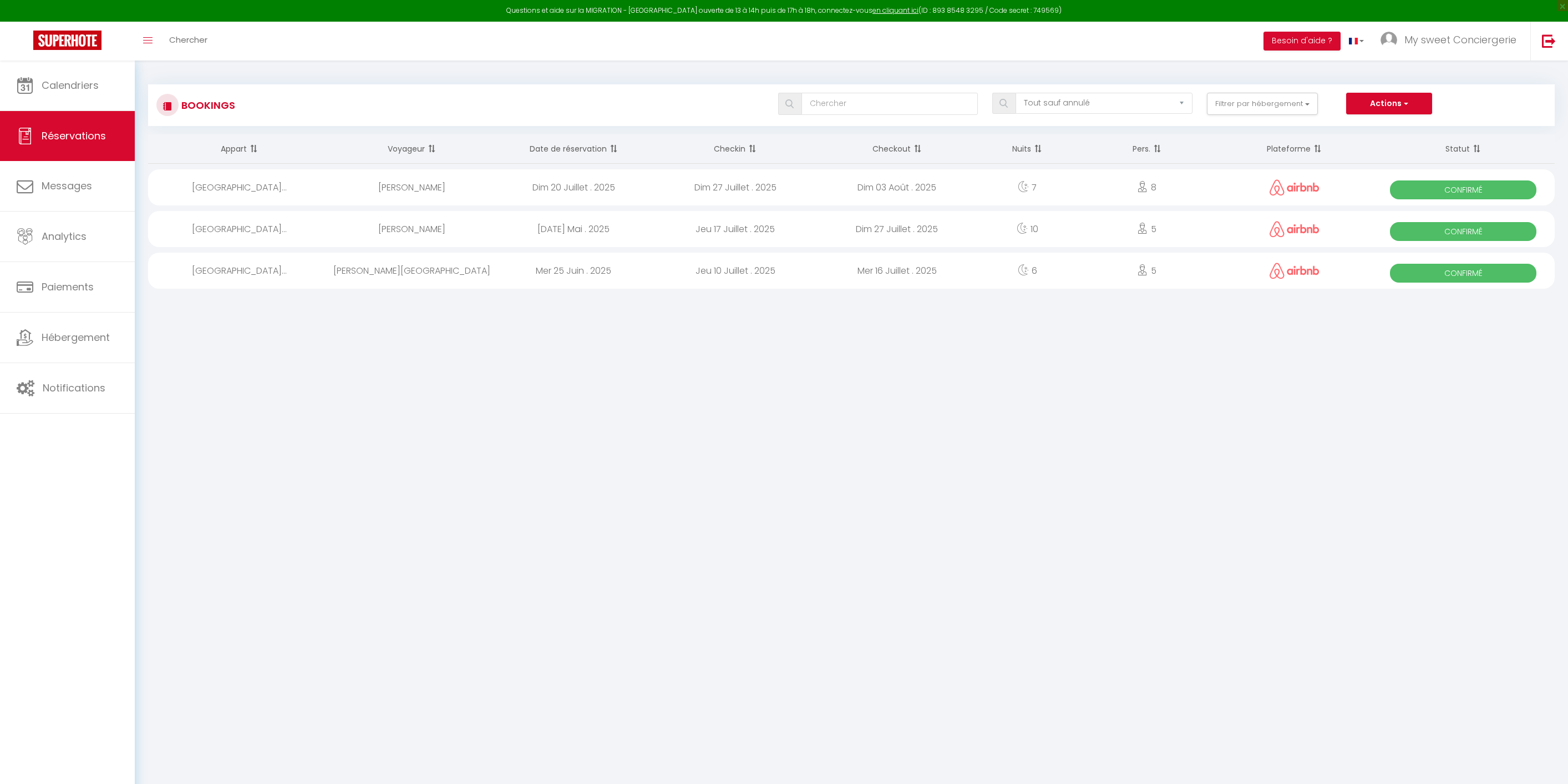
select select "not_cancelled"
click at [85, 88] on span "Calendriers" at bounding box center [71, 86] width 57 height 14
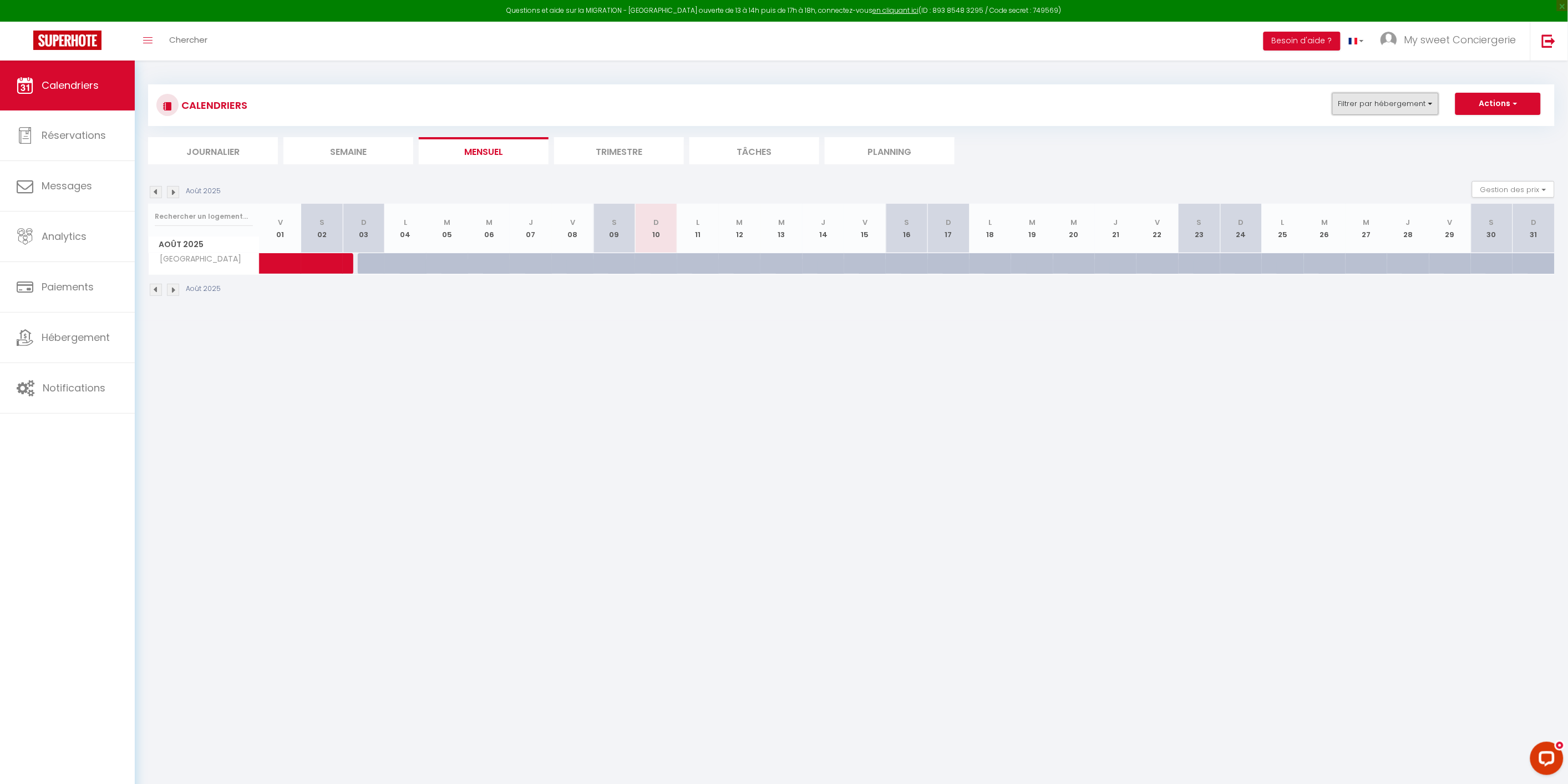
click at [1429, 102] on button "Filtrer par hébergement" at bounding box center [1385, 104] width 106 height 22
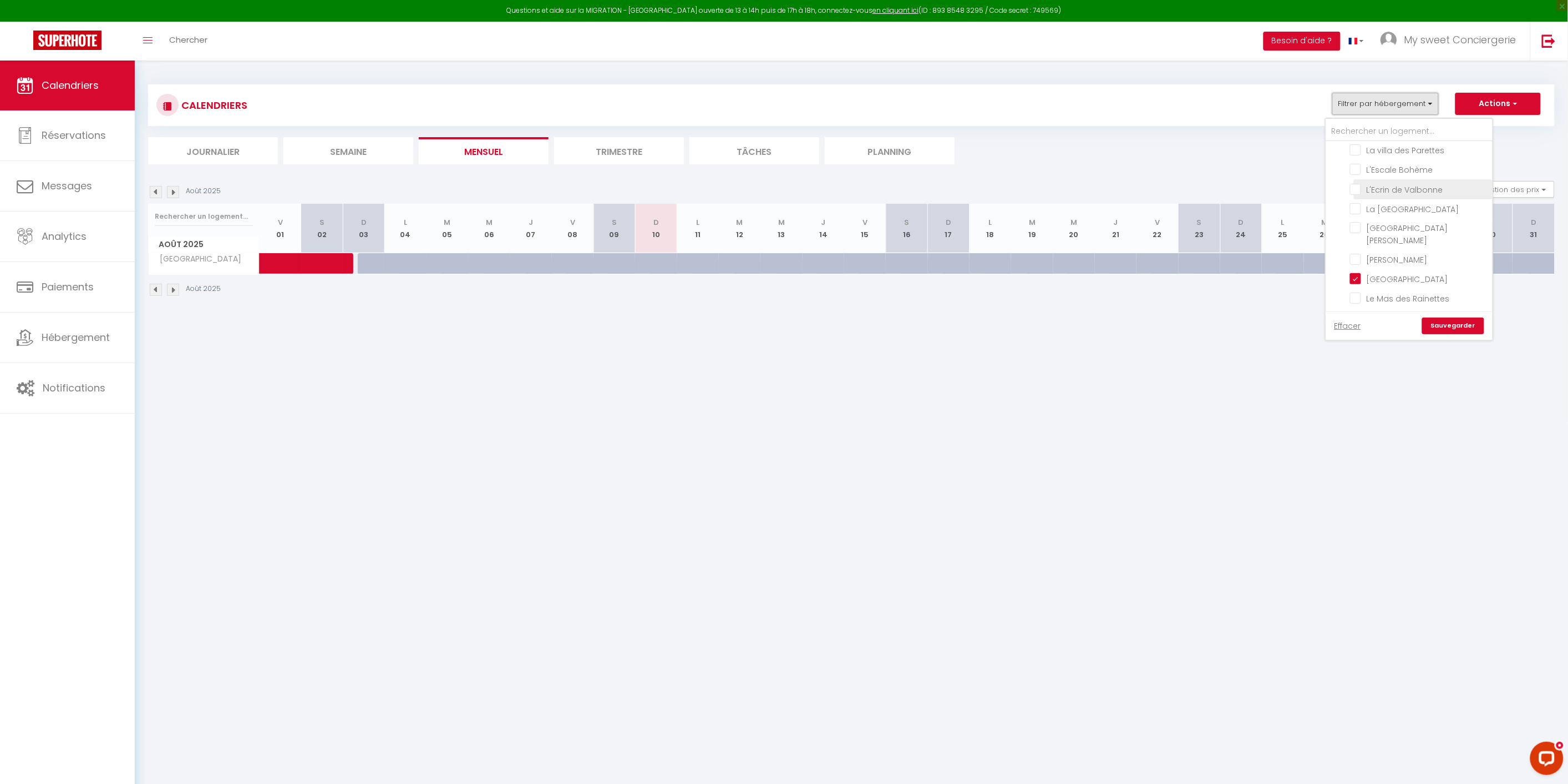
scroll to position [308, 0]
click at [1359, 211] on input "[GEOGRAPHIC_DATA]" at bounding box center [1419, 216] width 138 height 11
checkbox input "false"
drag, startPoint x: 1362, startPoint y: 278, endPoint x: 1442, endPoint y: 305, distance: 84.4
click at [1363, 289] on input "[GEOGRAPHIC_DATA][PERSON_NAME]" at bounding box center [1419, 294] width 138 height 11
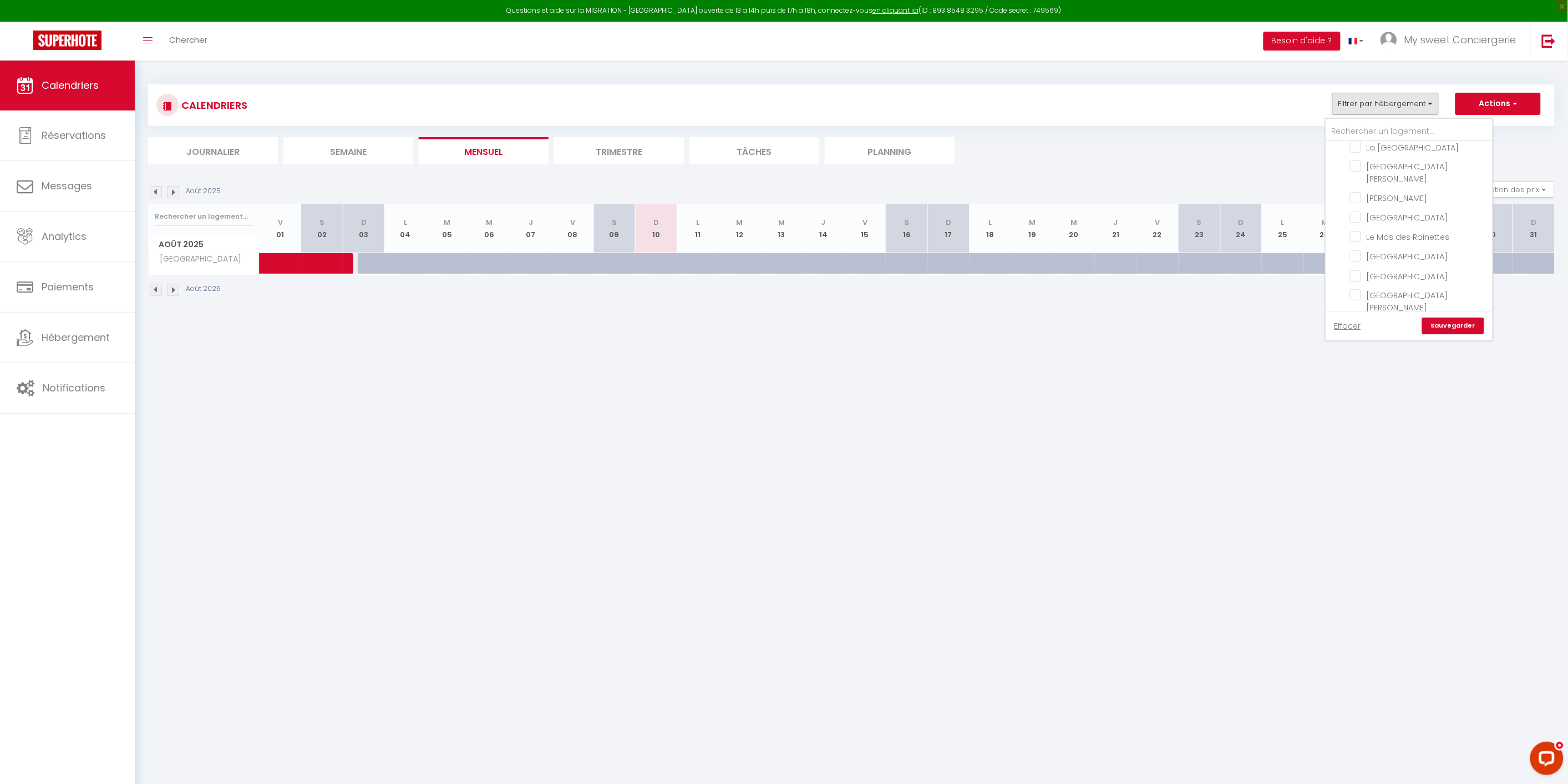
checkbox input "true"
checkbox input "false"
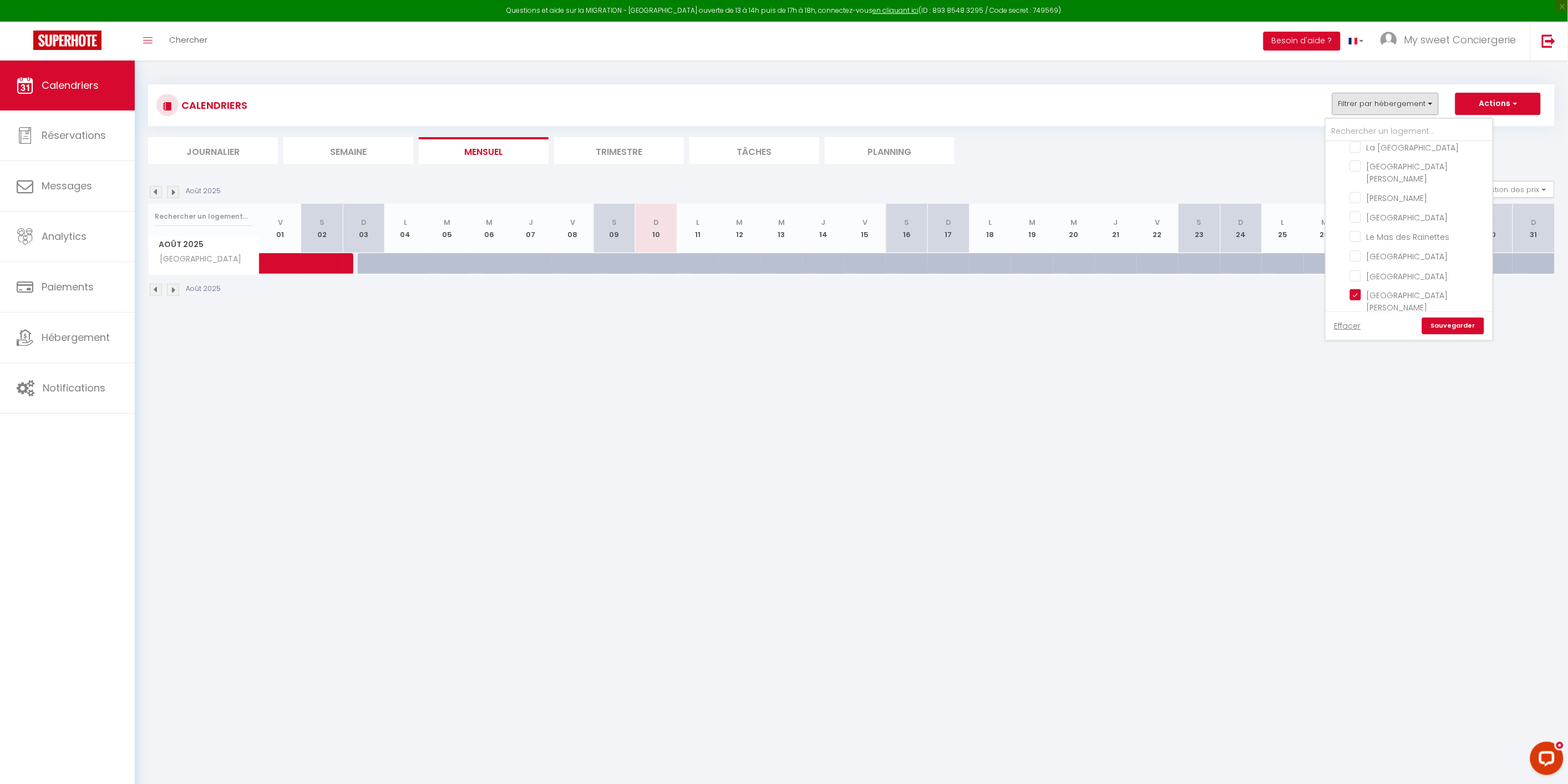
checkbox input "false"
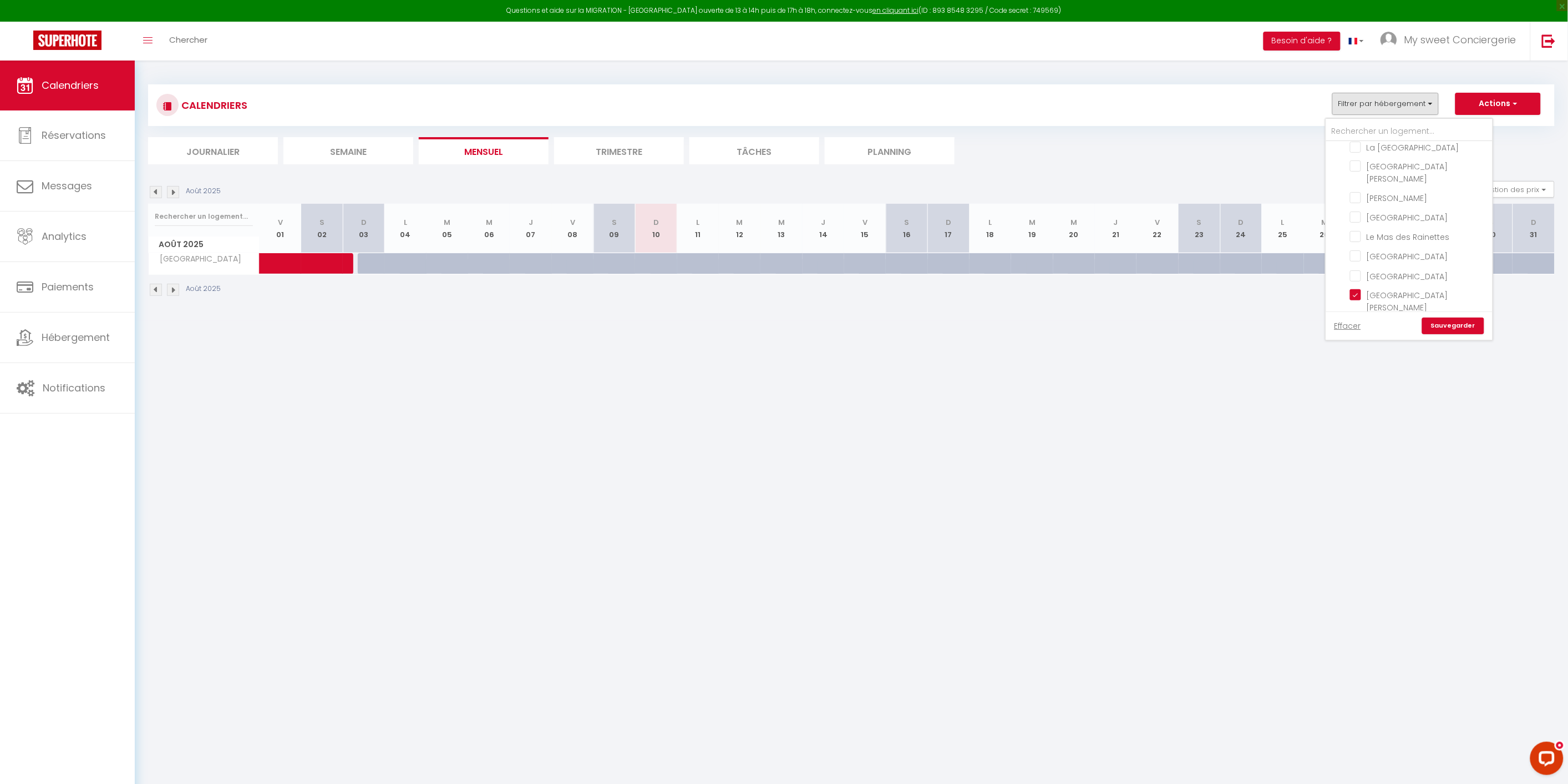
checkbox input "false"
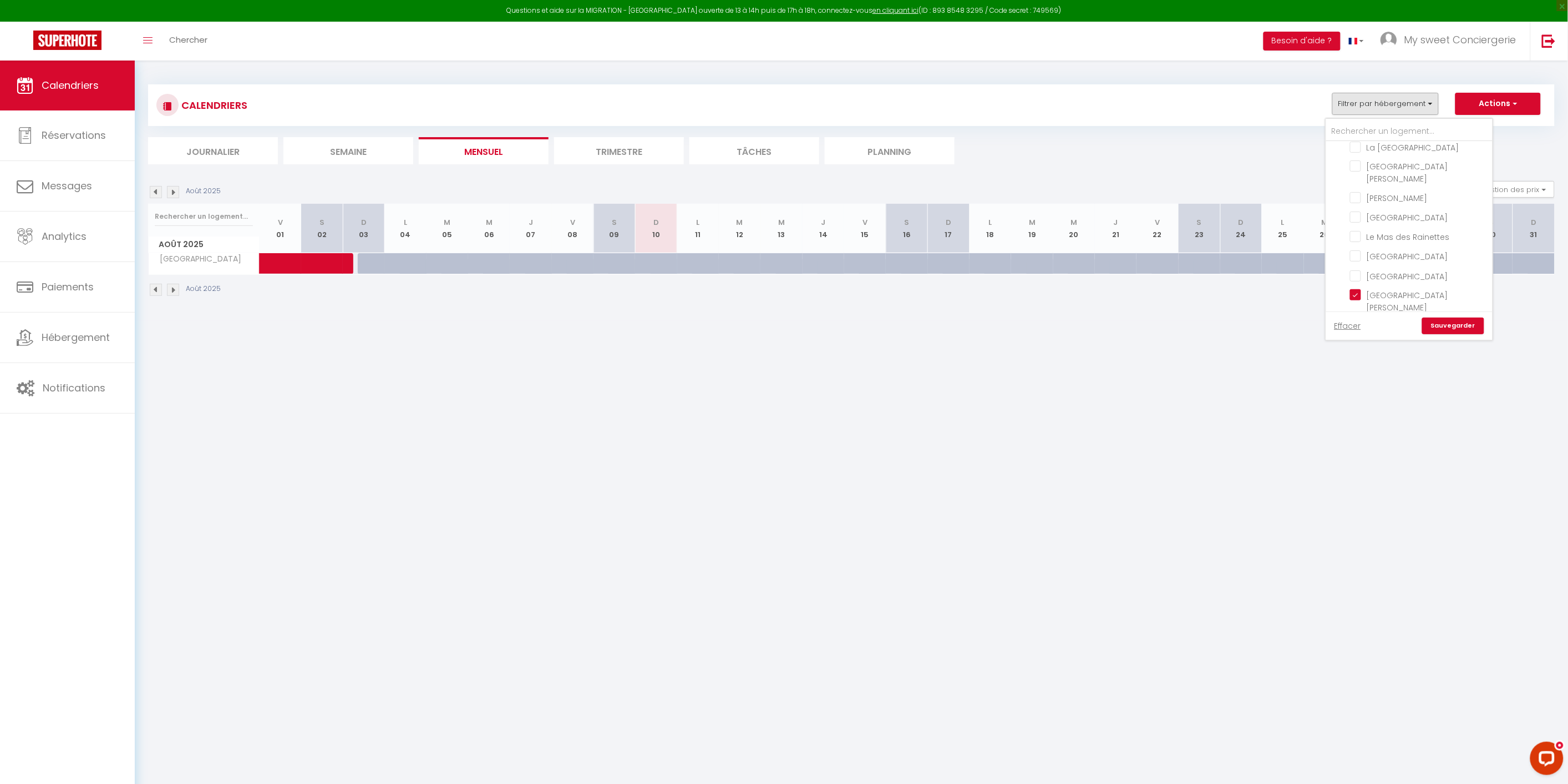
checkbox input "false"
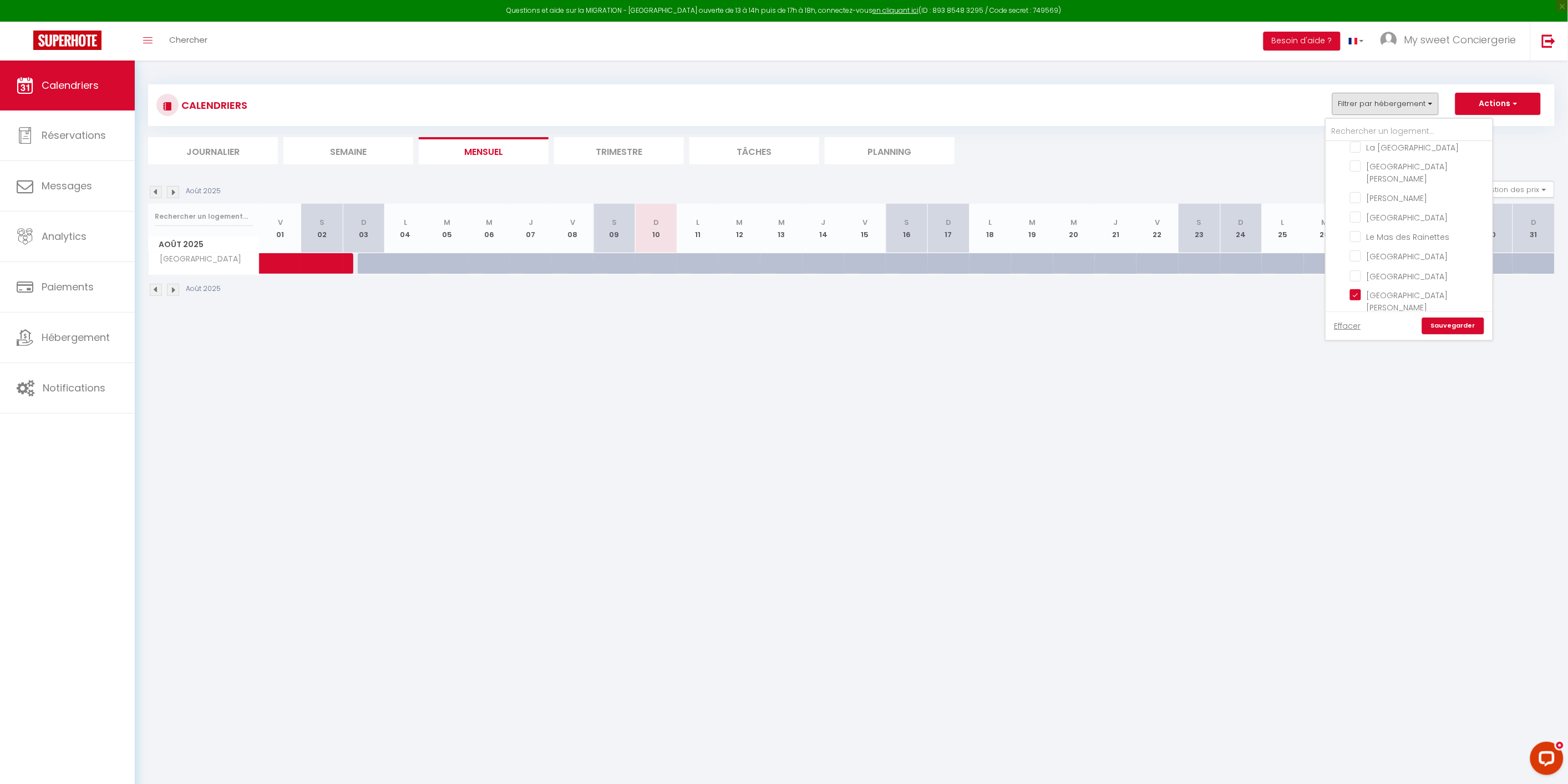
checkbox input "false"
click at [1476, 330] on link "Sauvegarder" at bounding box center [1454, 325] width 63 height 17
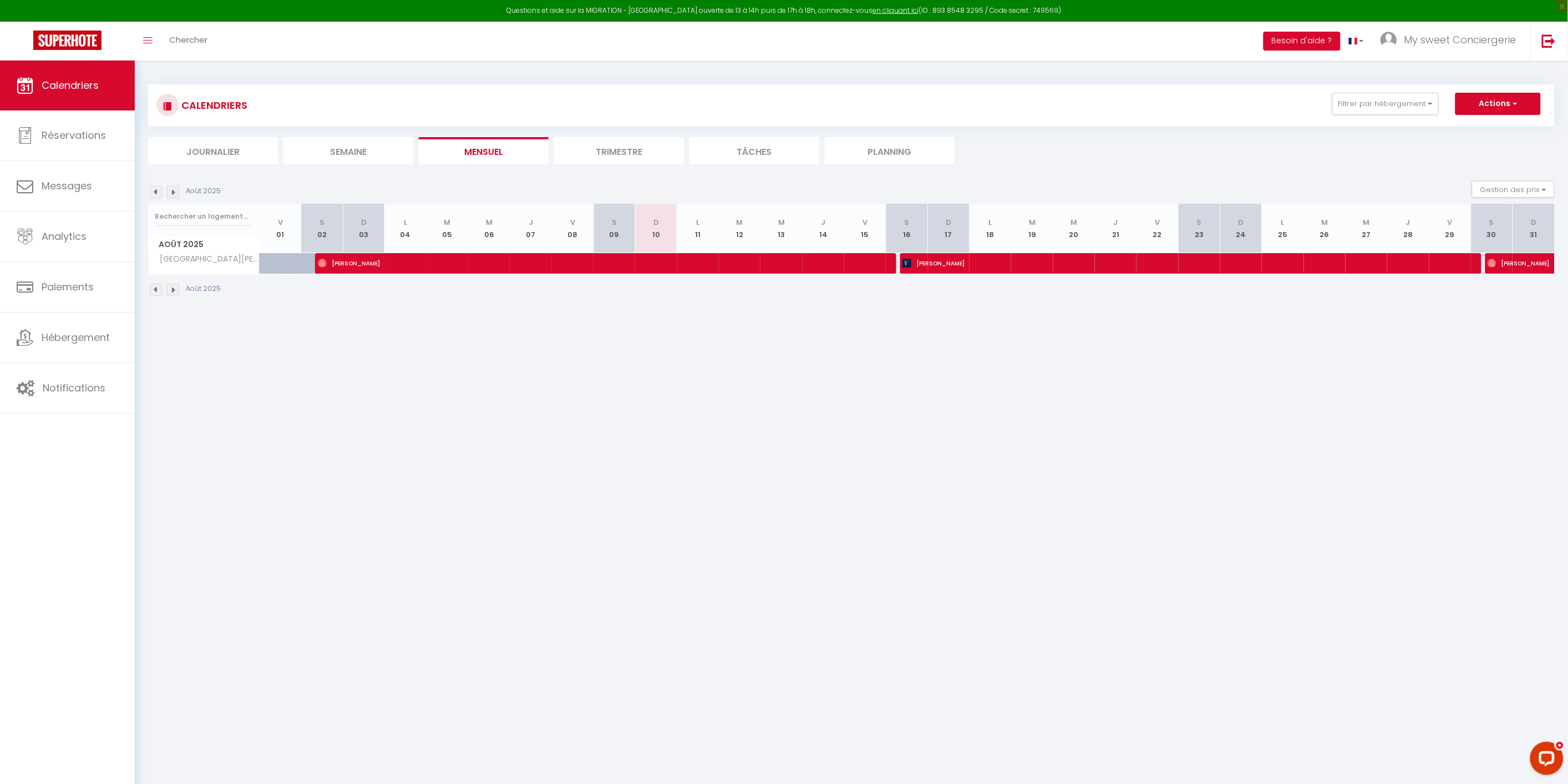
click at [156, 190] on img at bounding box center [156, 192] width 13 height 13
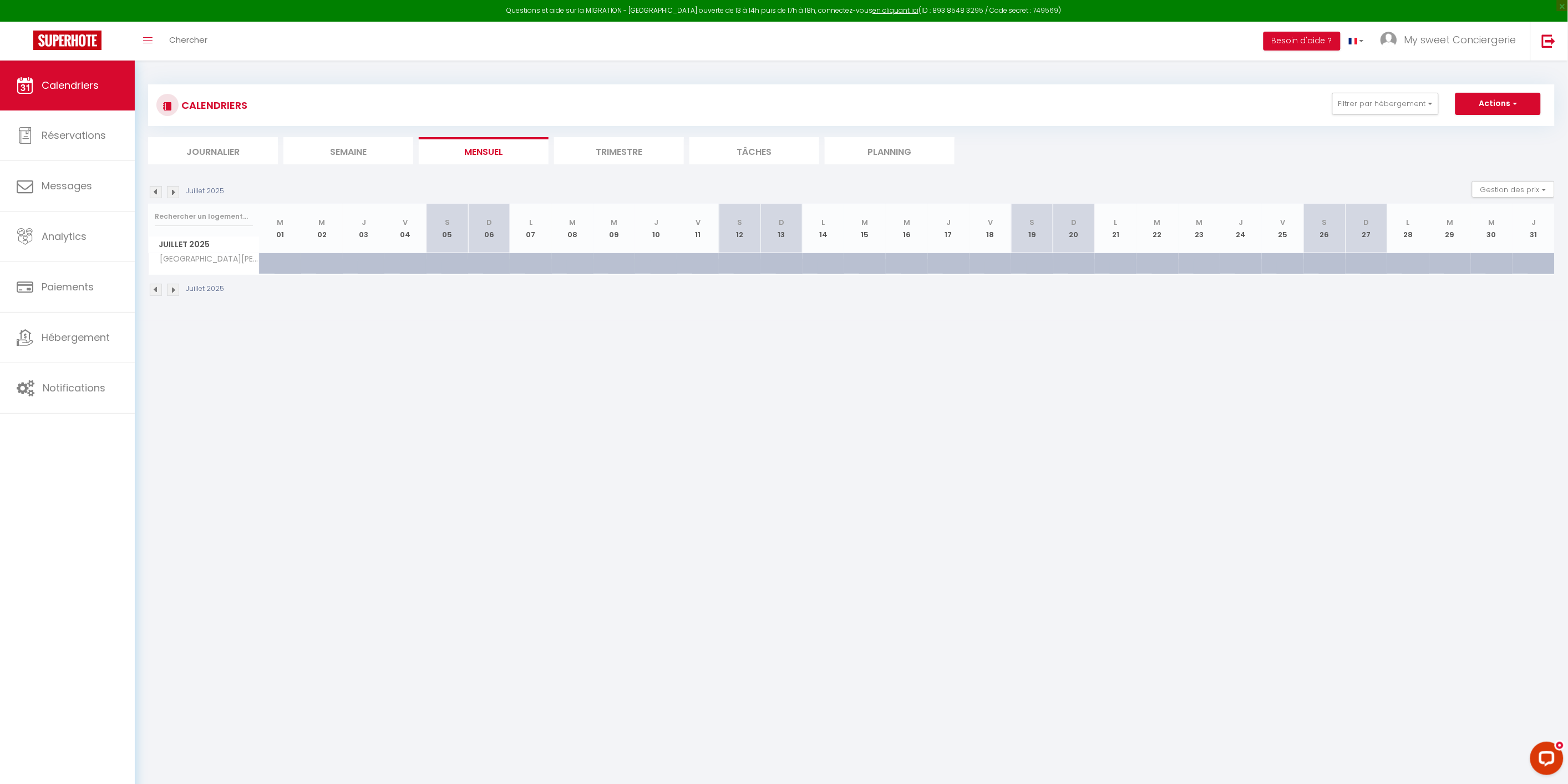
click at [1101, 460] on body "Questions et aide sur la MIGRATION - [GEOGRAPHIC_DATA] ouverte de 13 à 14h puis…" at bounding box center [784, 452] width 1568 height 784
click at [1431, 106] on button "Filtrer par hébergement" at bounding box center [1385, 104] width 106 height 22
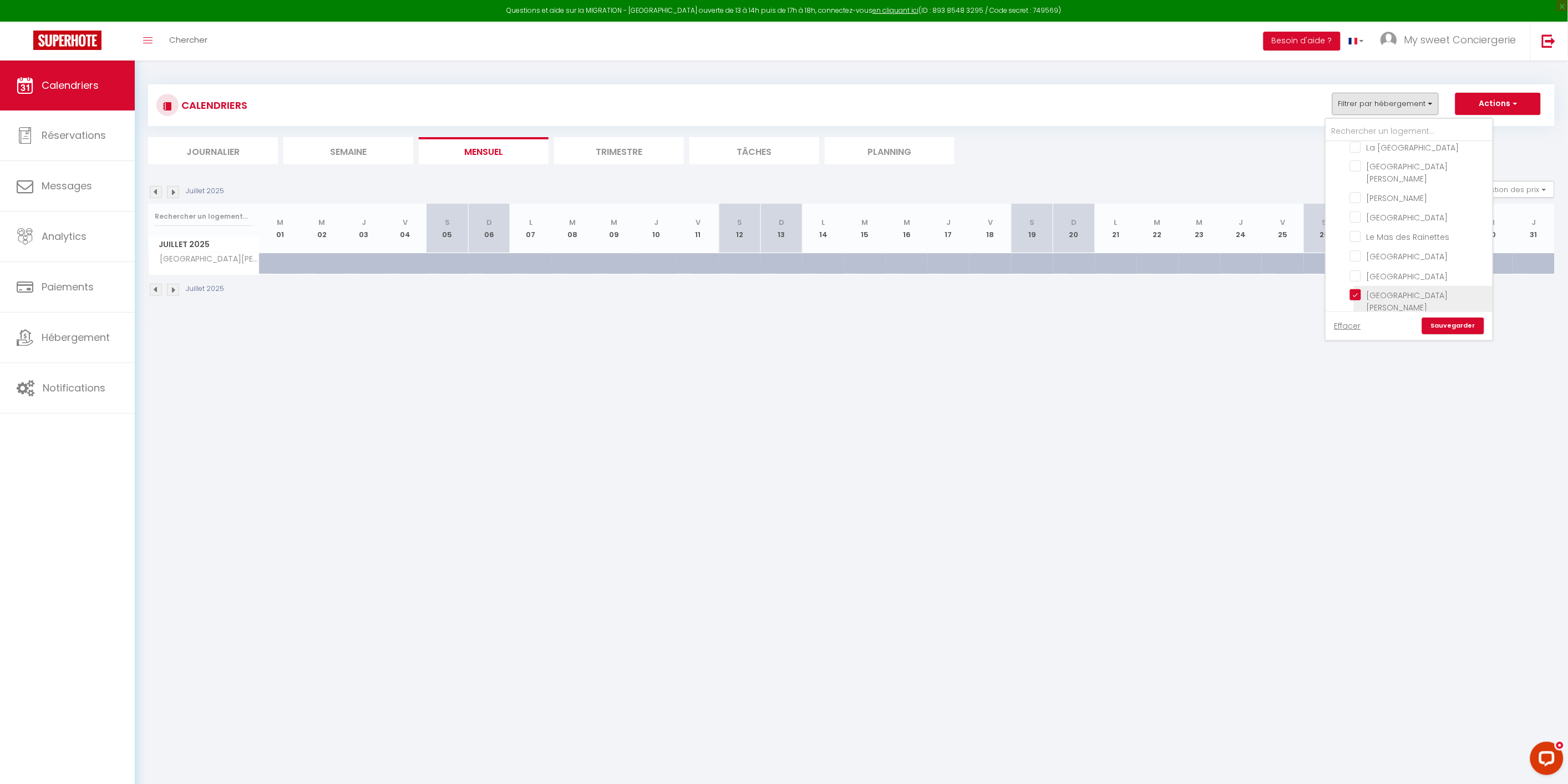
click at [1359, 289] on input "[GEOGRAPHIC_DATA][PERSON_NAME]" at bounding box center [1419, 294] width 138 height 11
checkbox input "false"
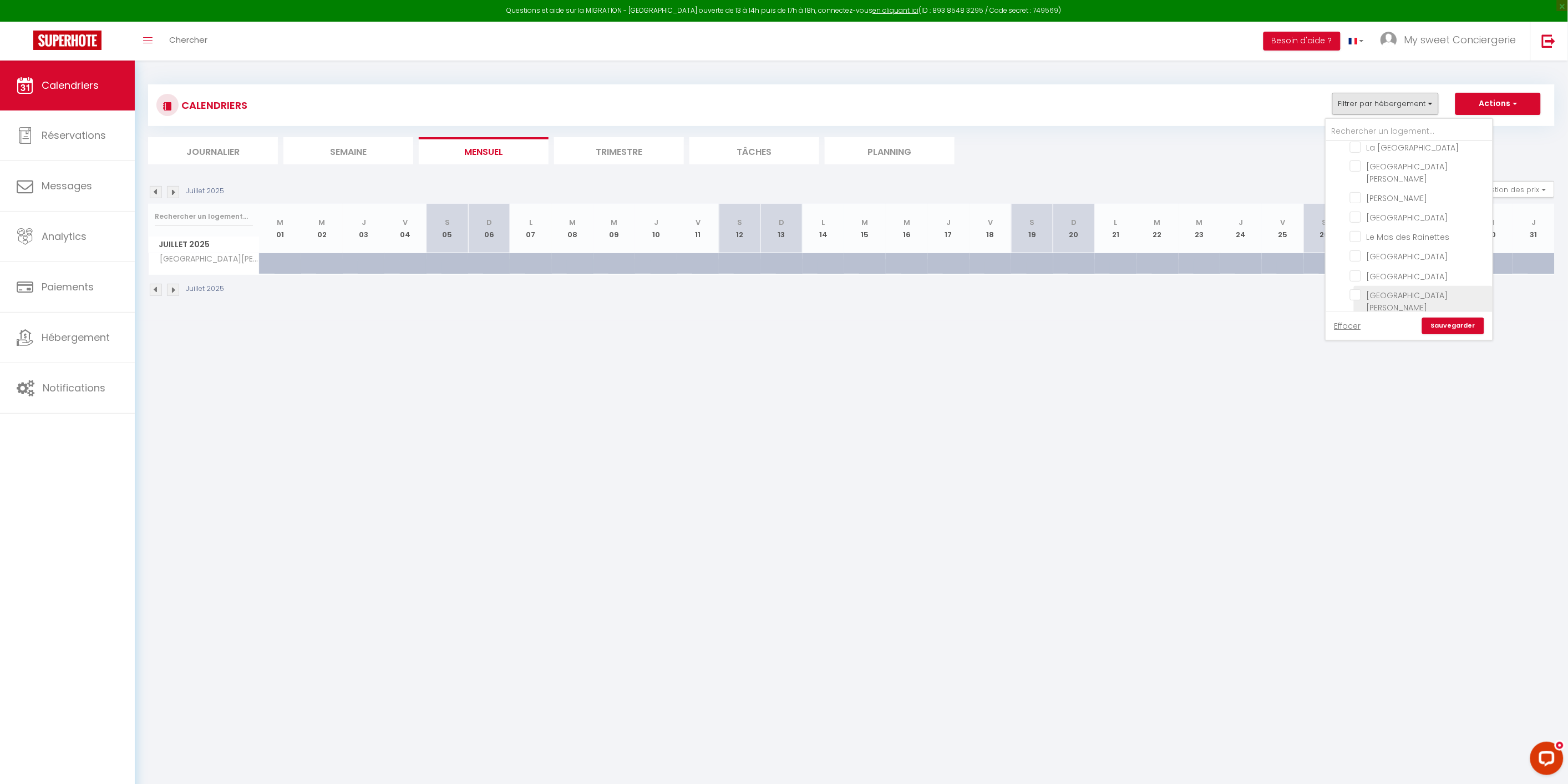
checkbox input "false"
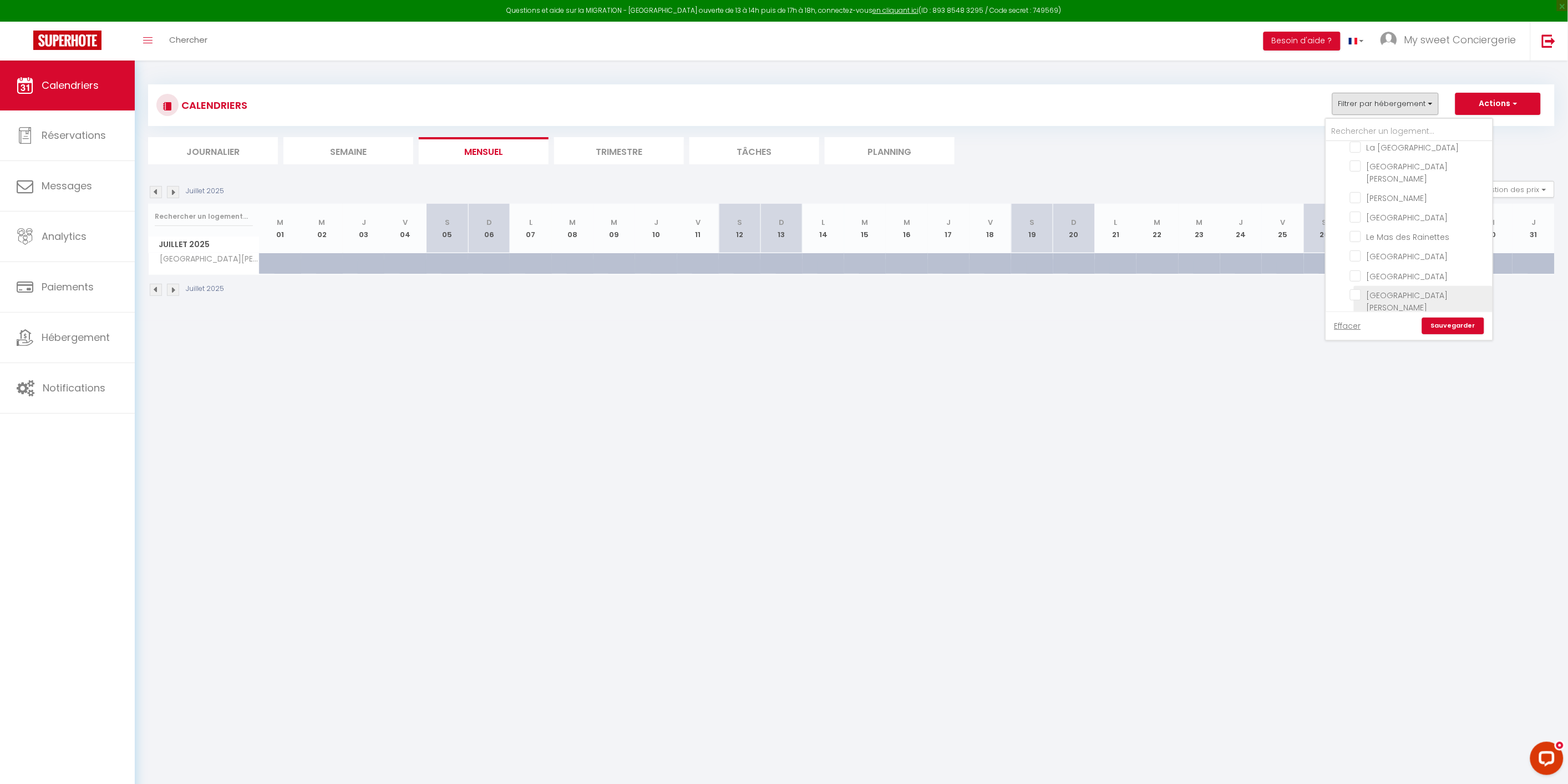
checkbox input "false"
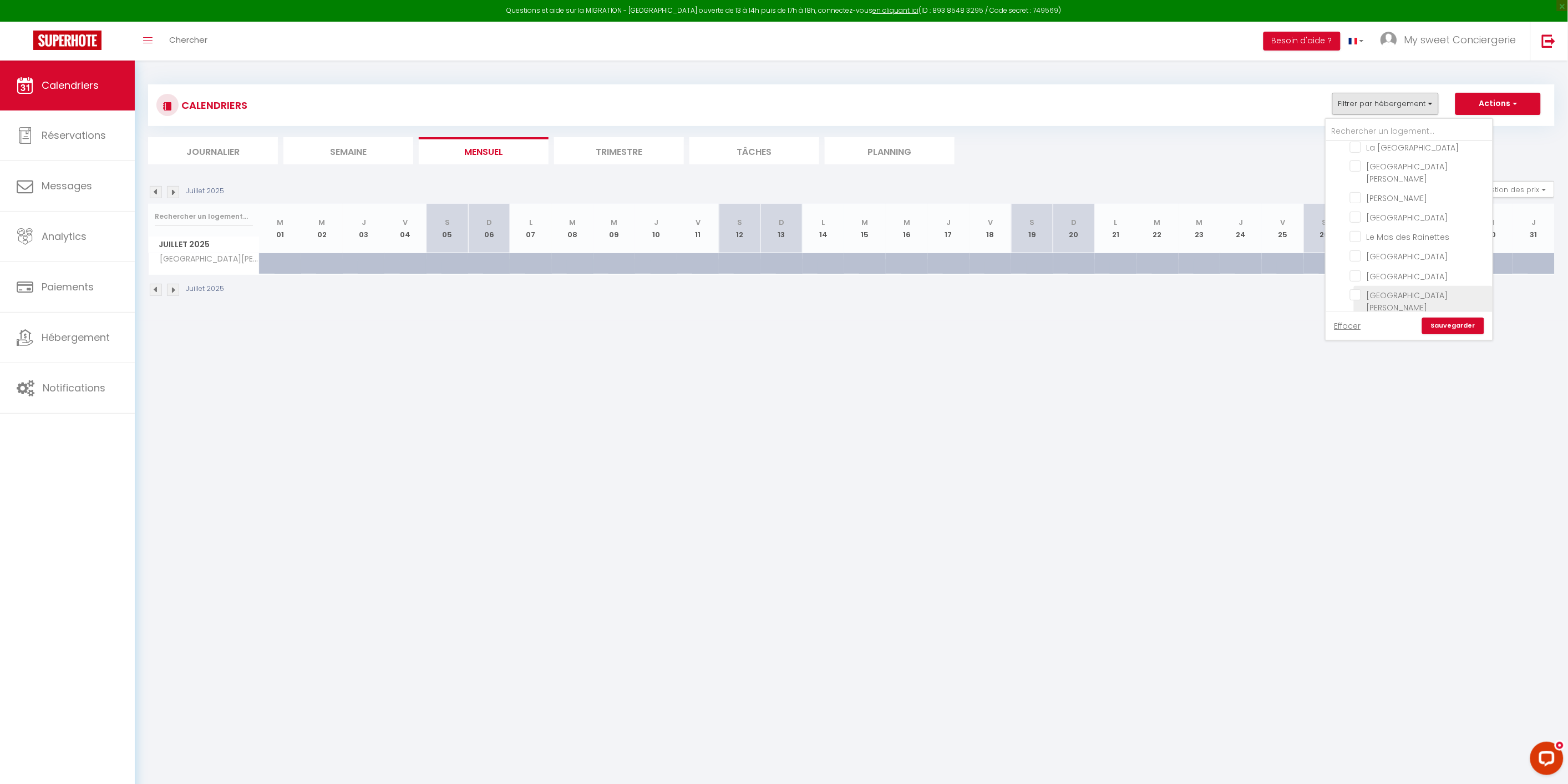
checkbox input "false"
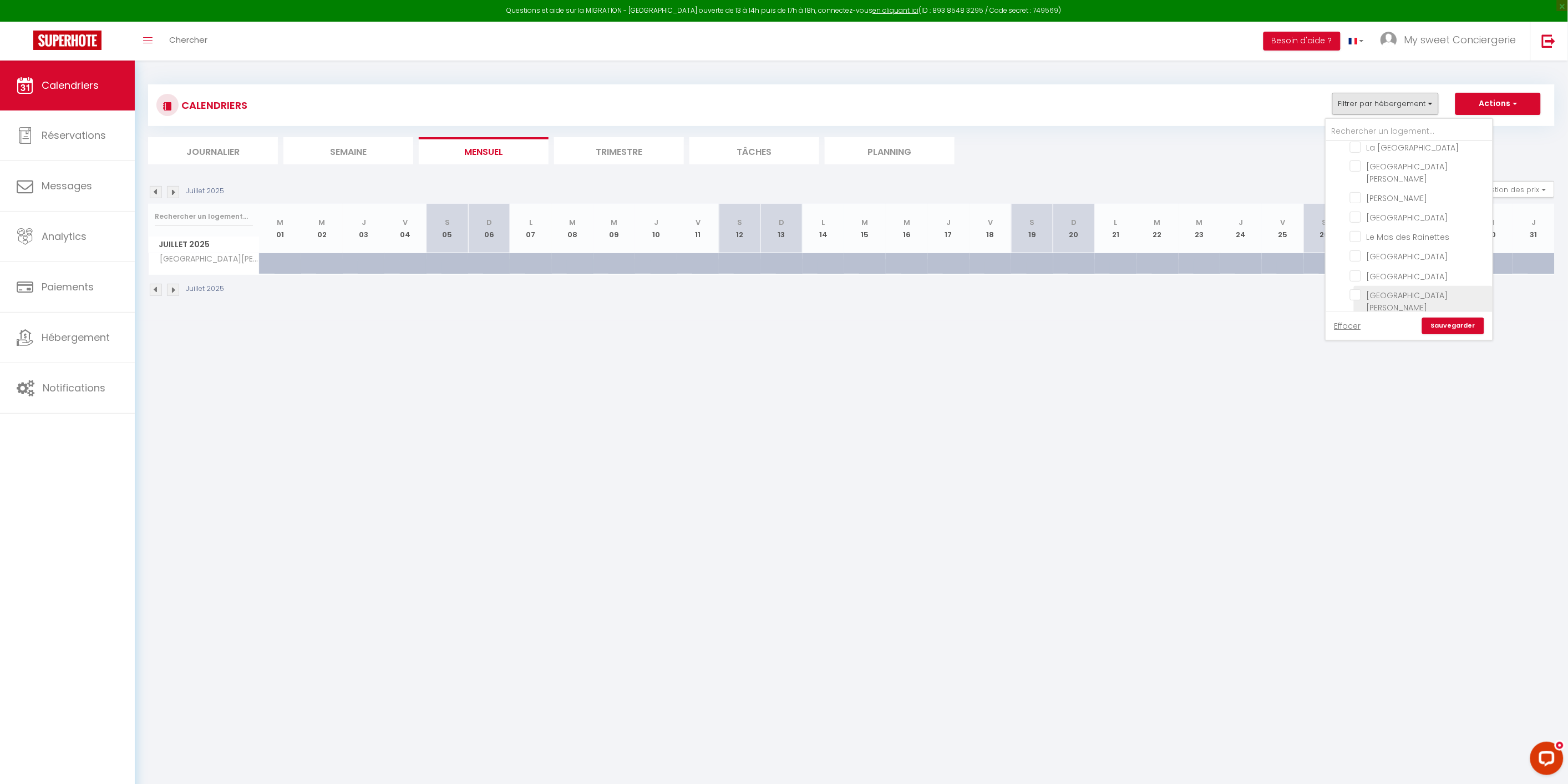
checkbox input "false"
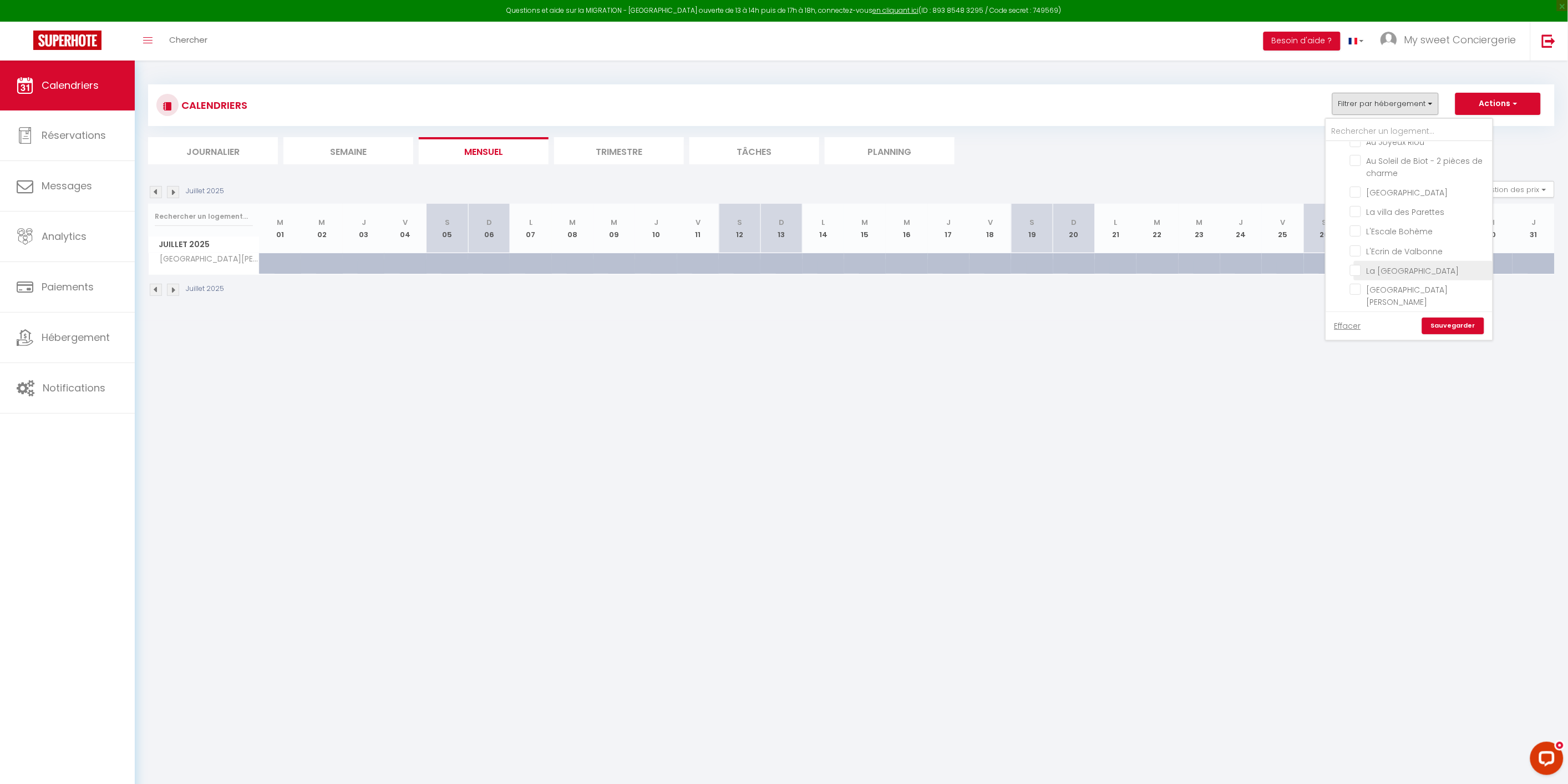
click at [1361, 266] on input "La [GEOGRAPHIC_DATA]" at bounding box center [1419, 270] width 138 height 11
checkbox input "true"
checkbox input "false"
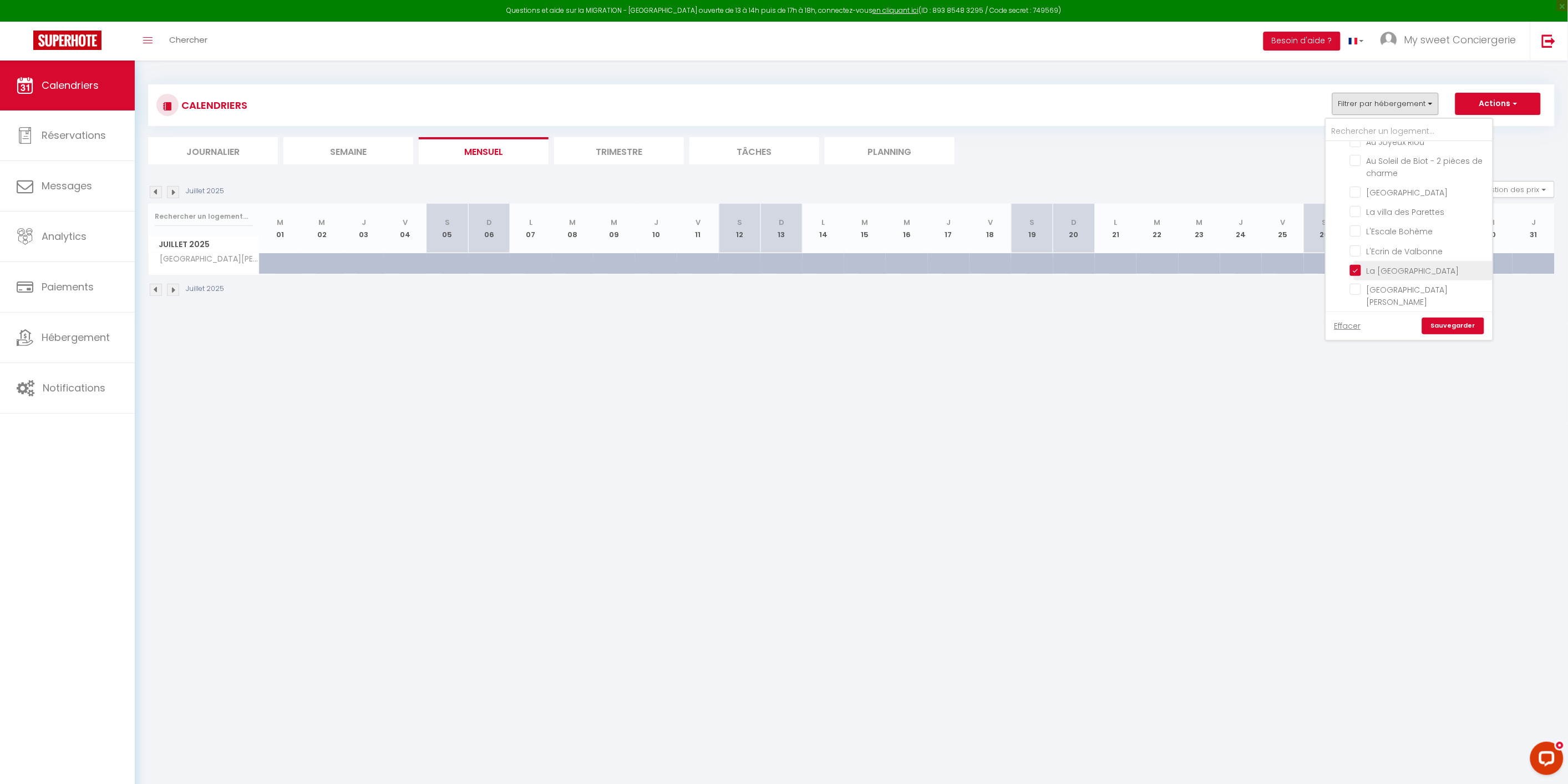
checkbox input "false"
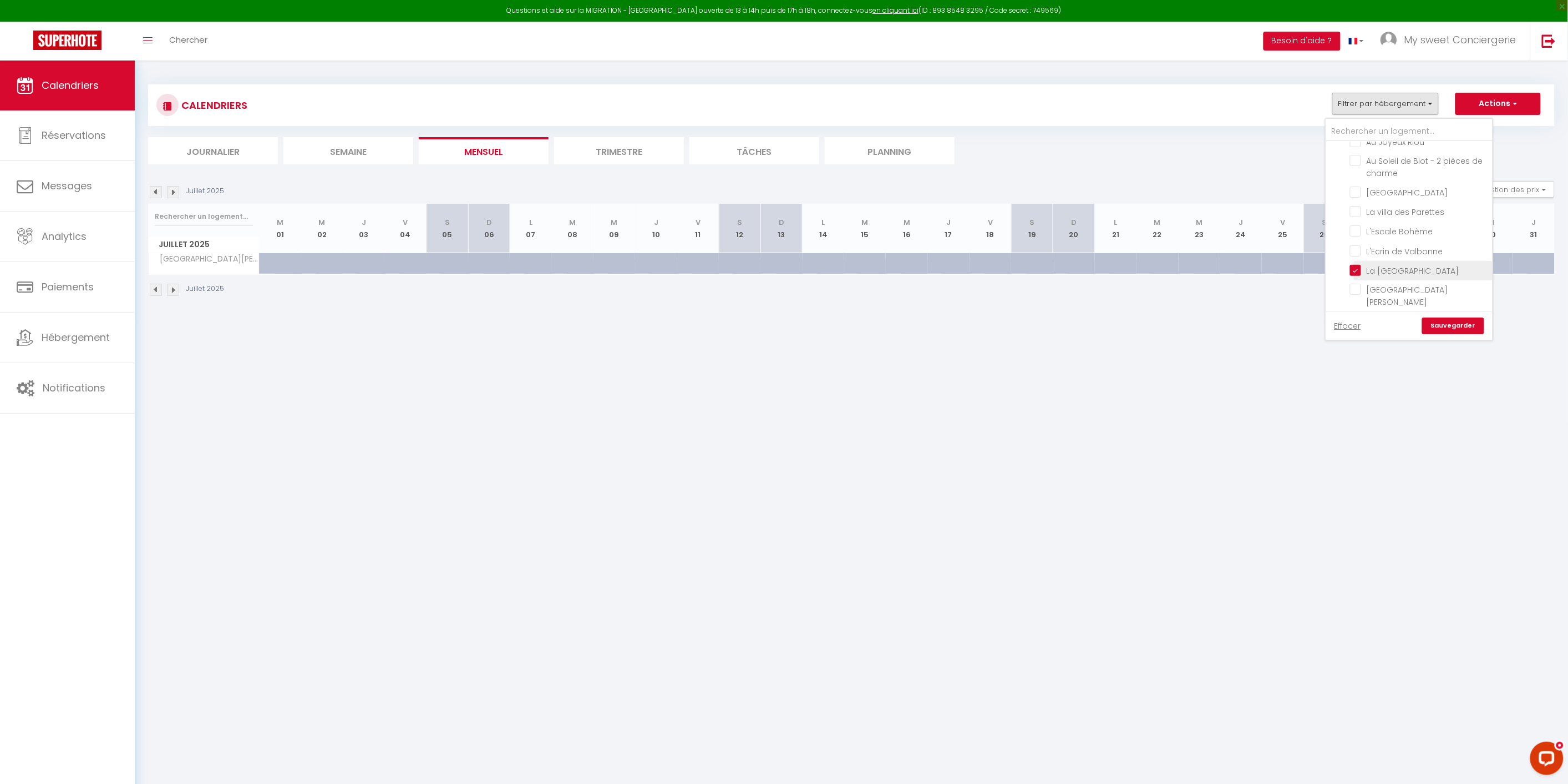
checkbox input "false"
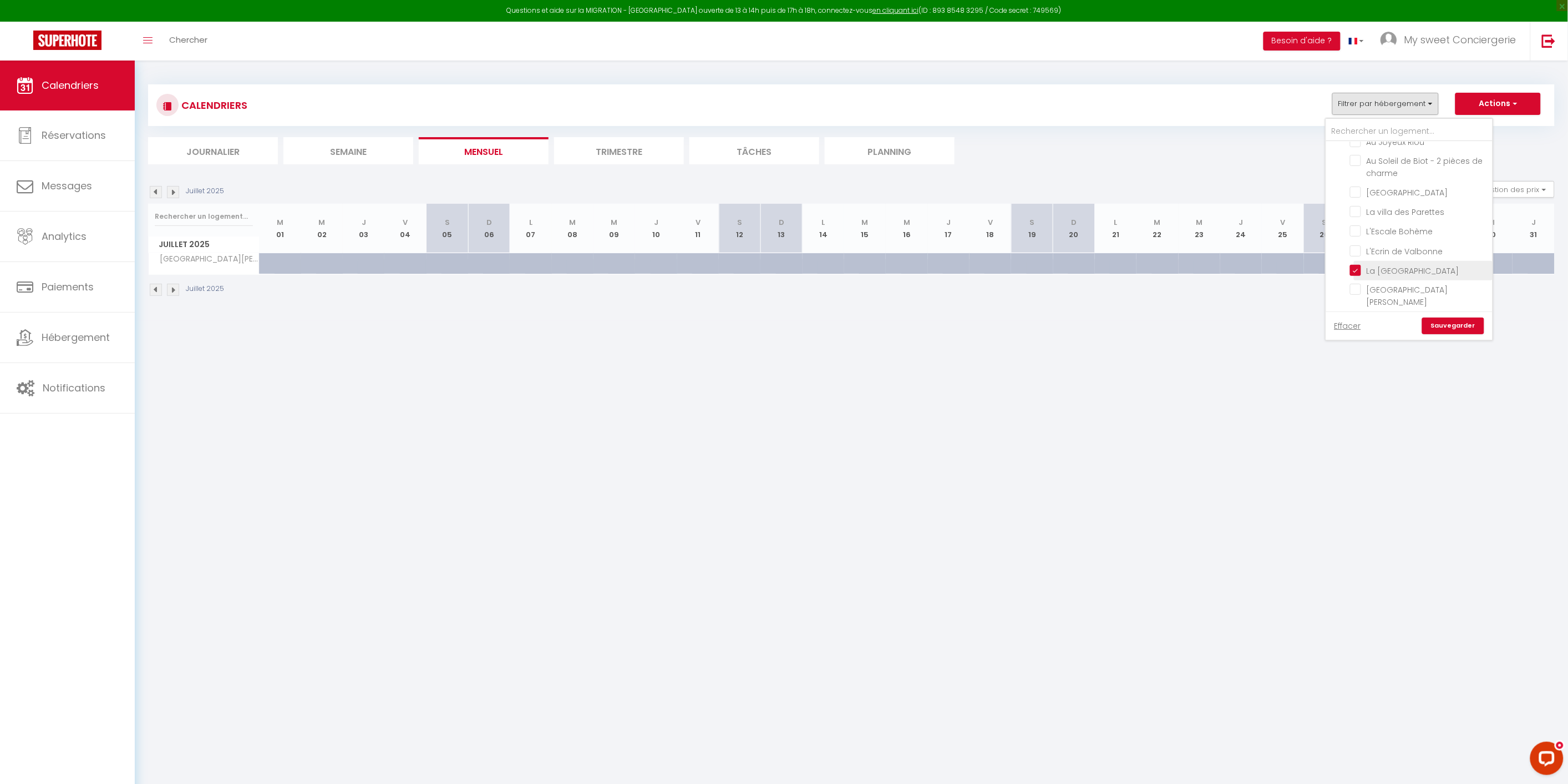
checkbox input "false"
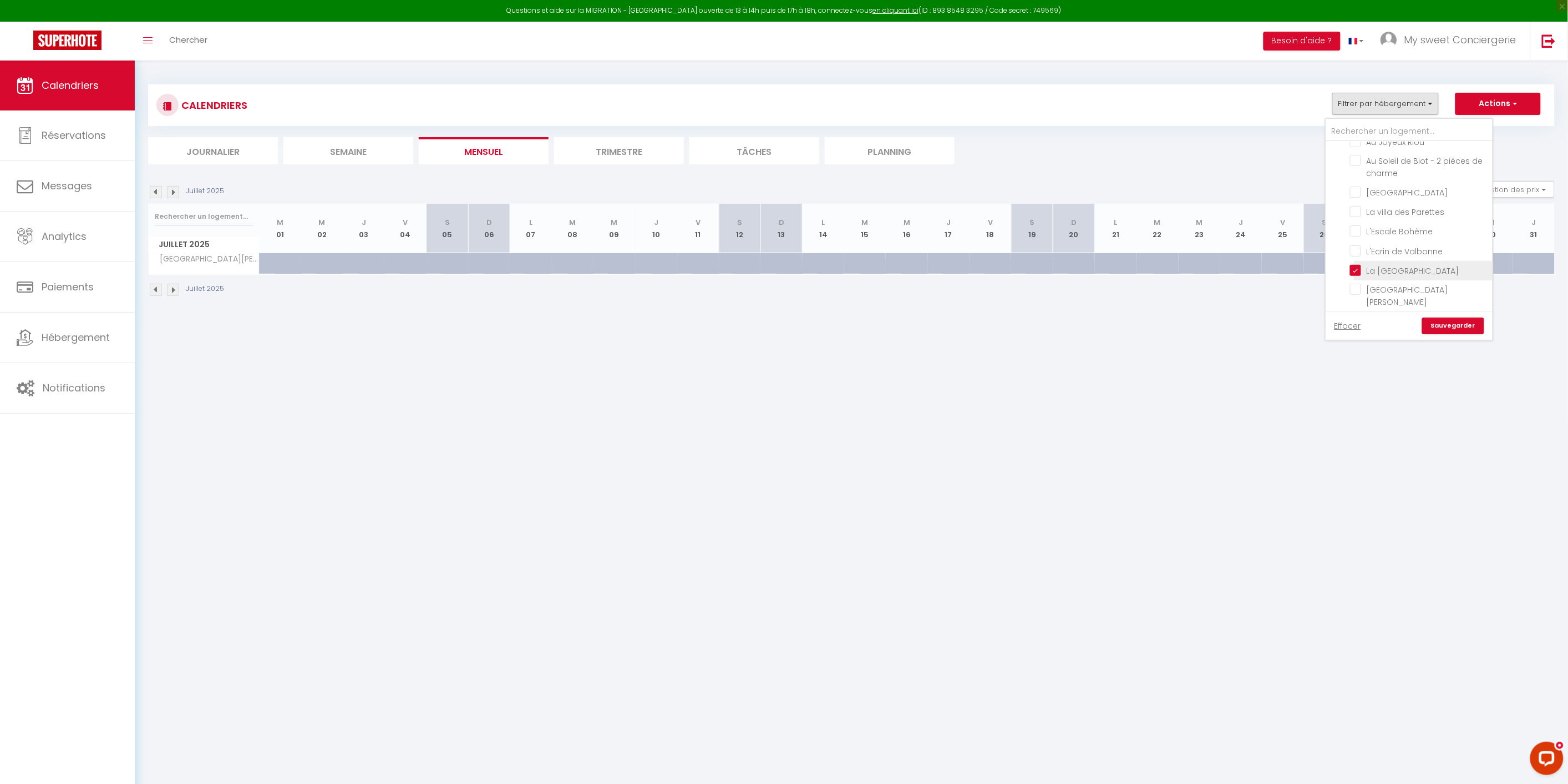
checkbox input "false"
click at [1455, 323] on link "Sauvegarder" at bounding box center [1454, 325] width 63 height 17
select select
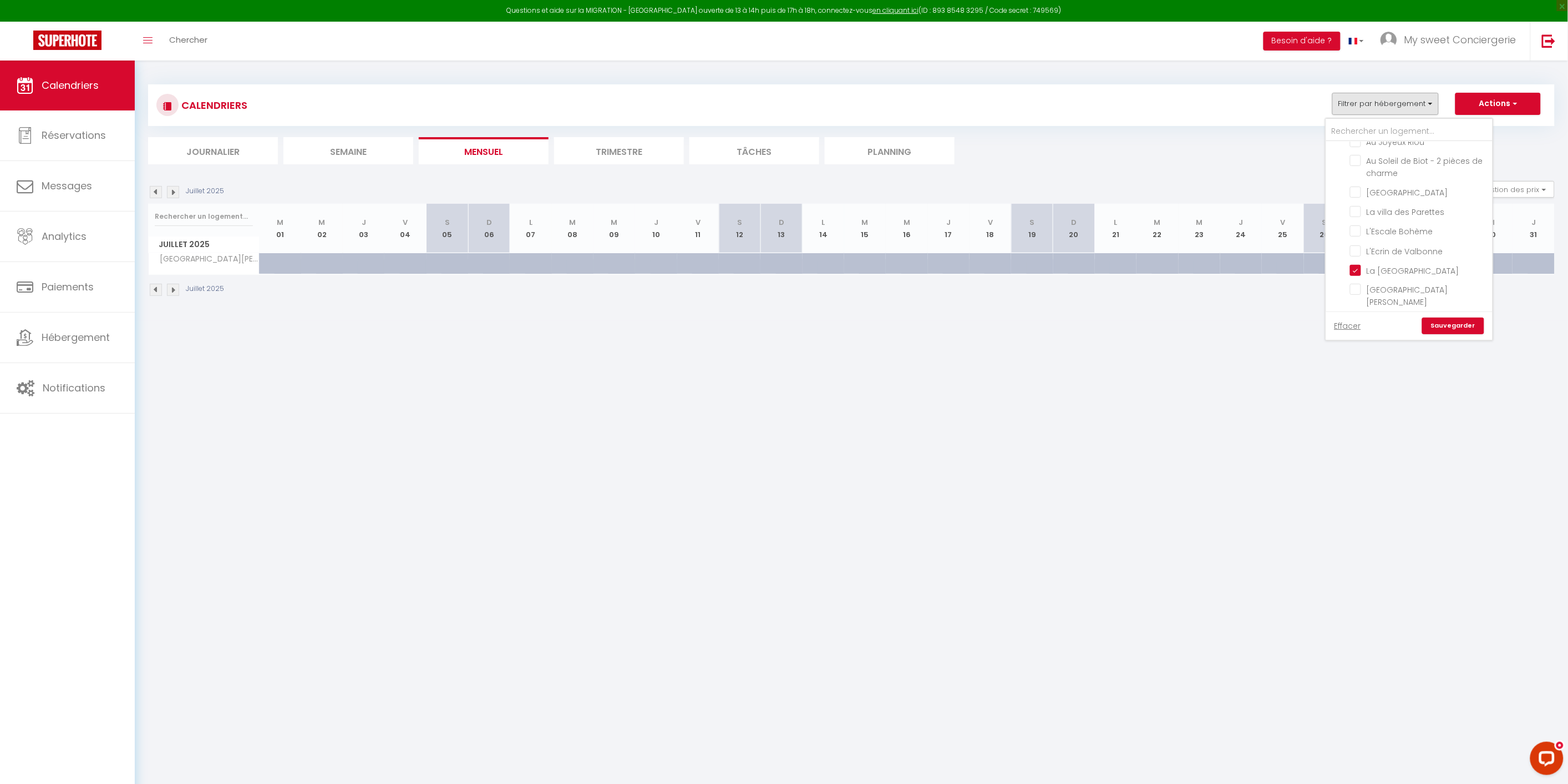
select select
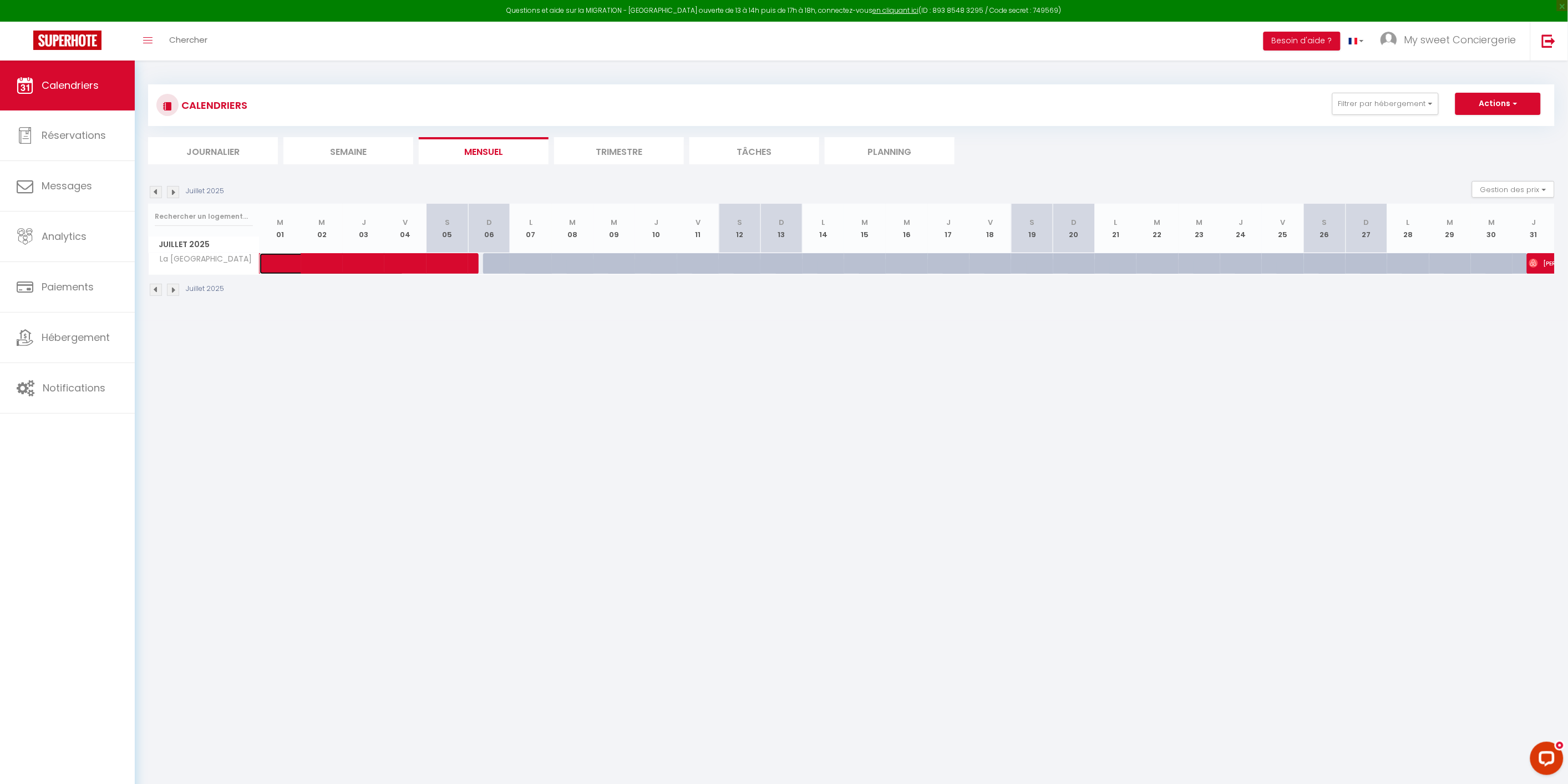
click at [320, 265] on span at bounding box center [340, 264] width 128 height 21
select select "OK"
select select "1"
select select "0"
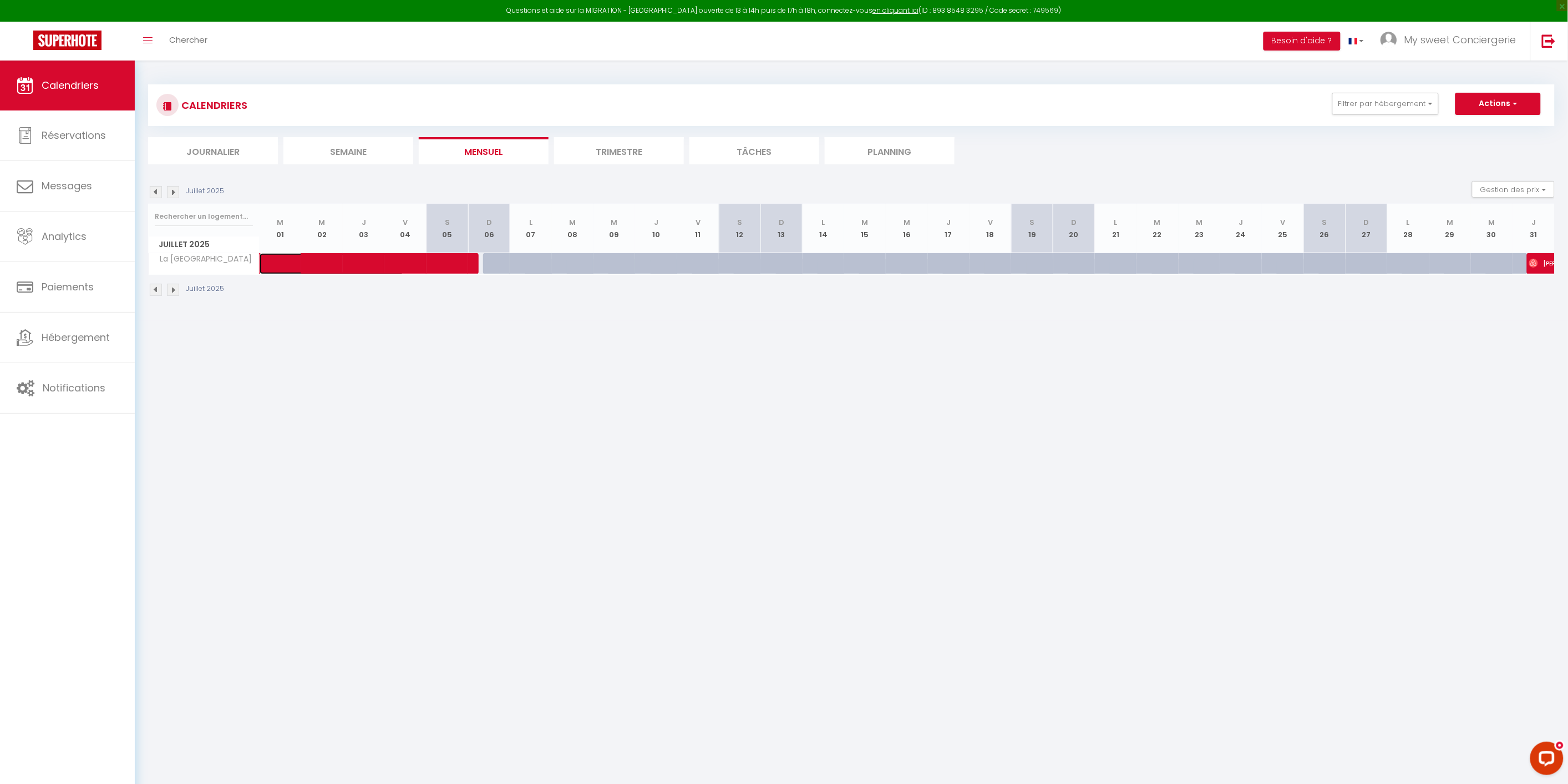
select select "1"
select select
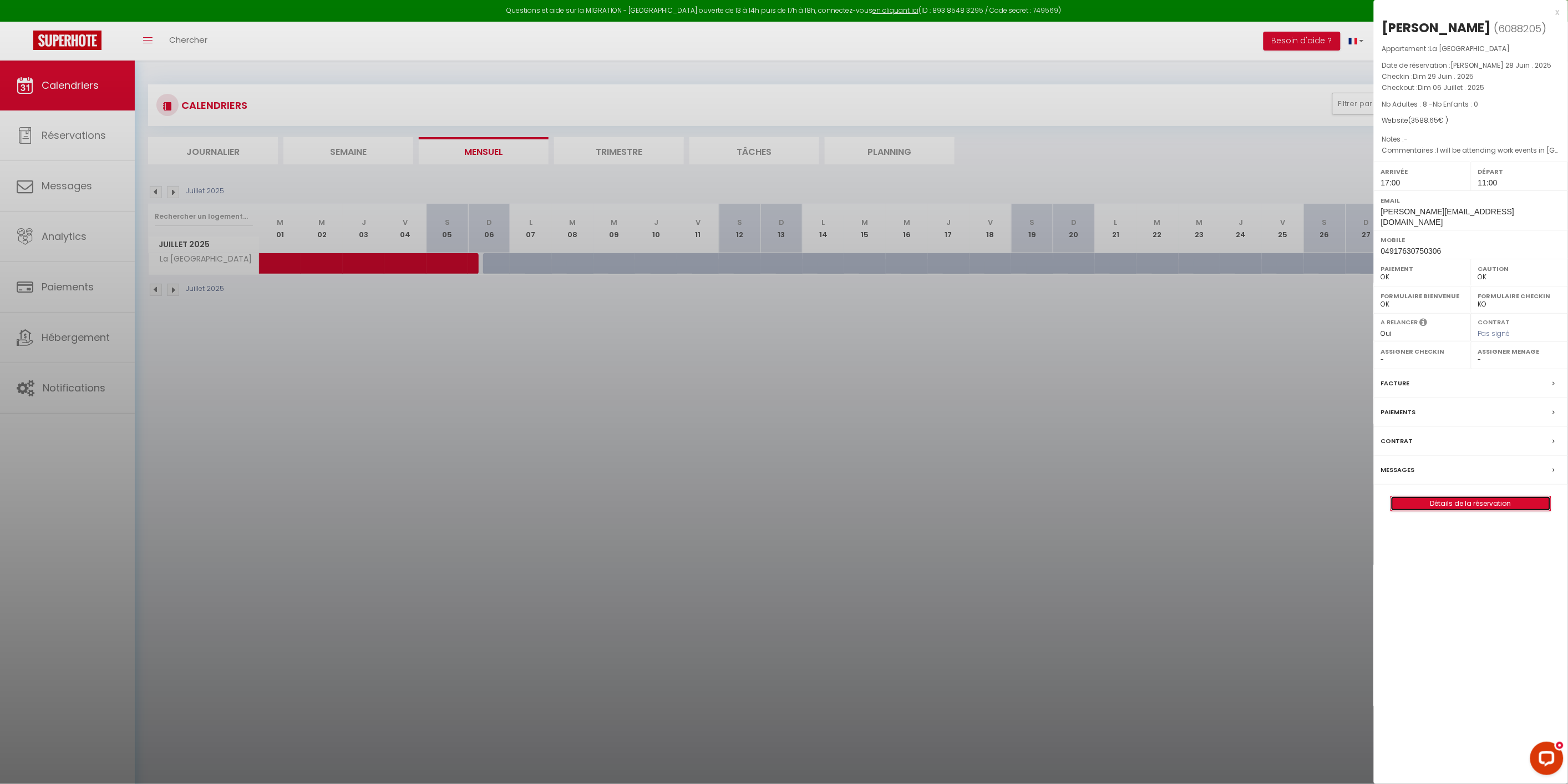
click at [1405, 496] on link "Détails de la réservation" at bounding box center [1471, 503] width 160 height 14
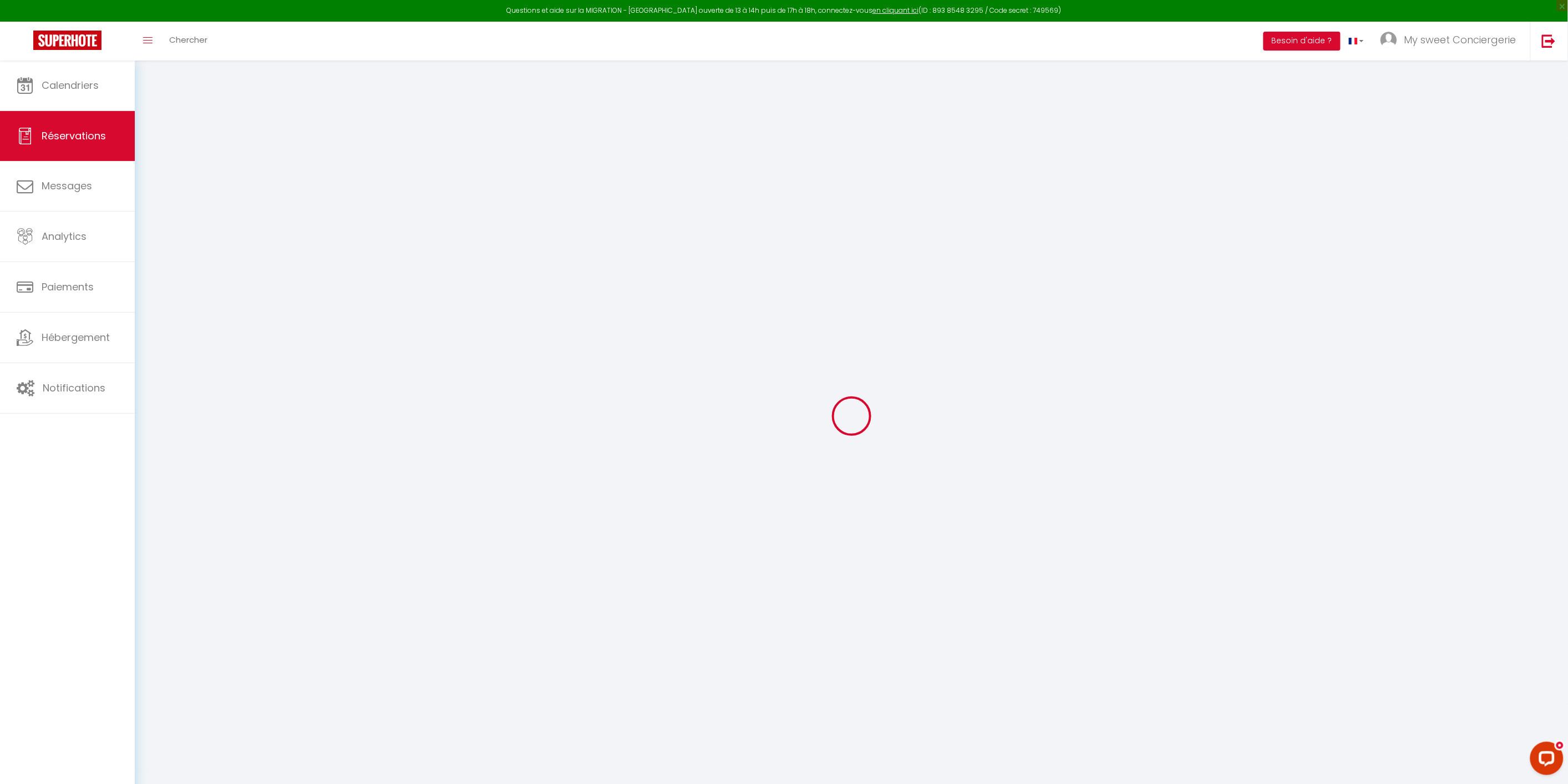
select select
checkbox input "false"
select select
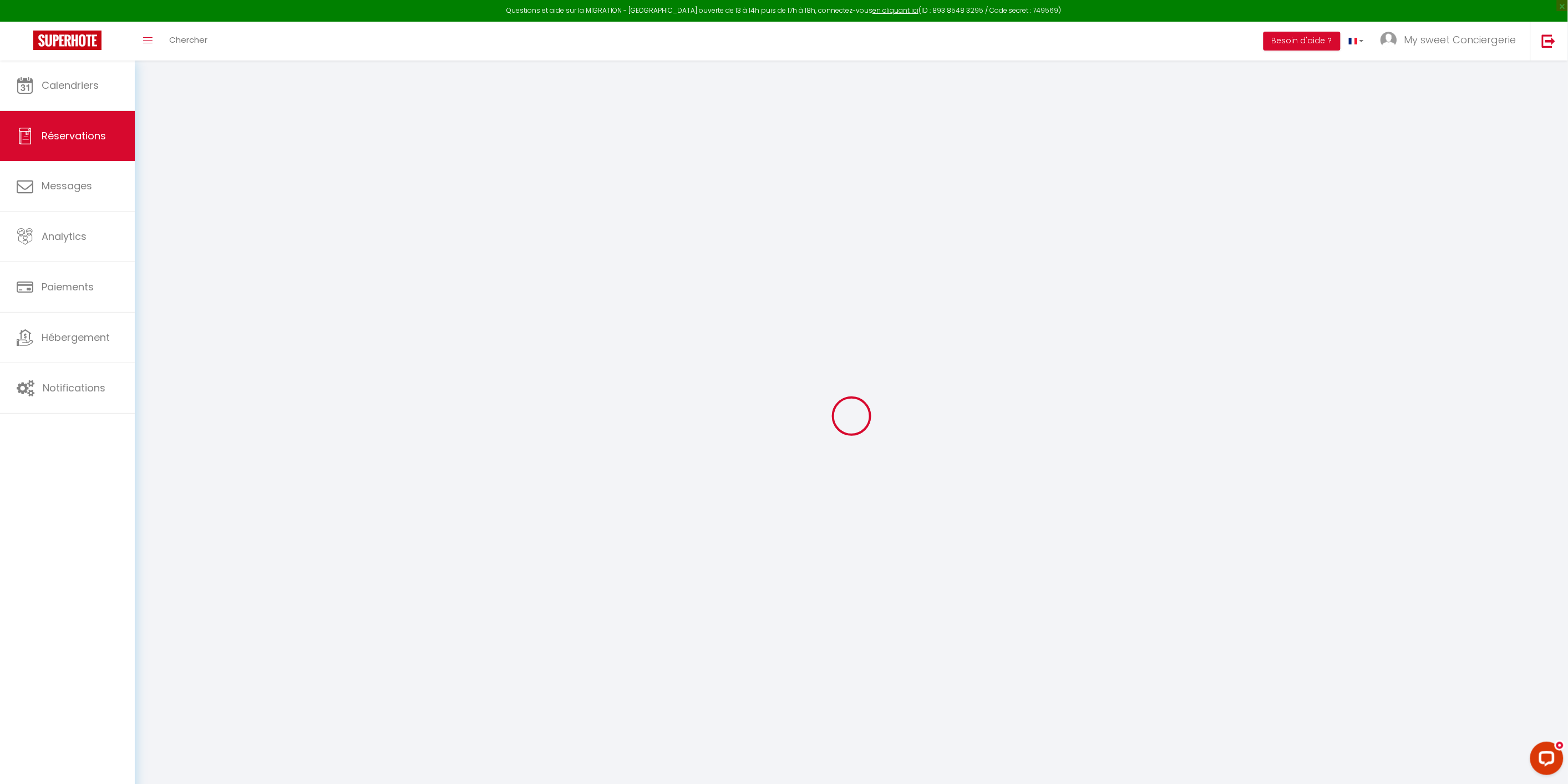
checkbox input "false"
type textarea "I will be attending work events in [GEOGRAPHIC_DATA] therefore any recommendati…"
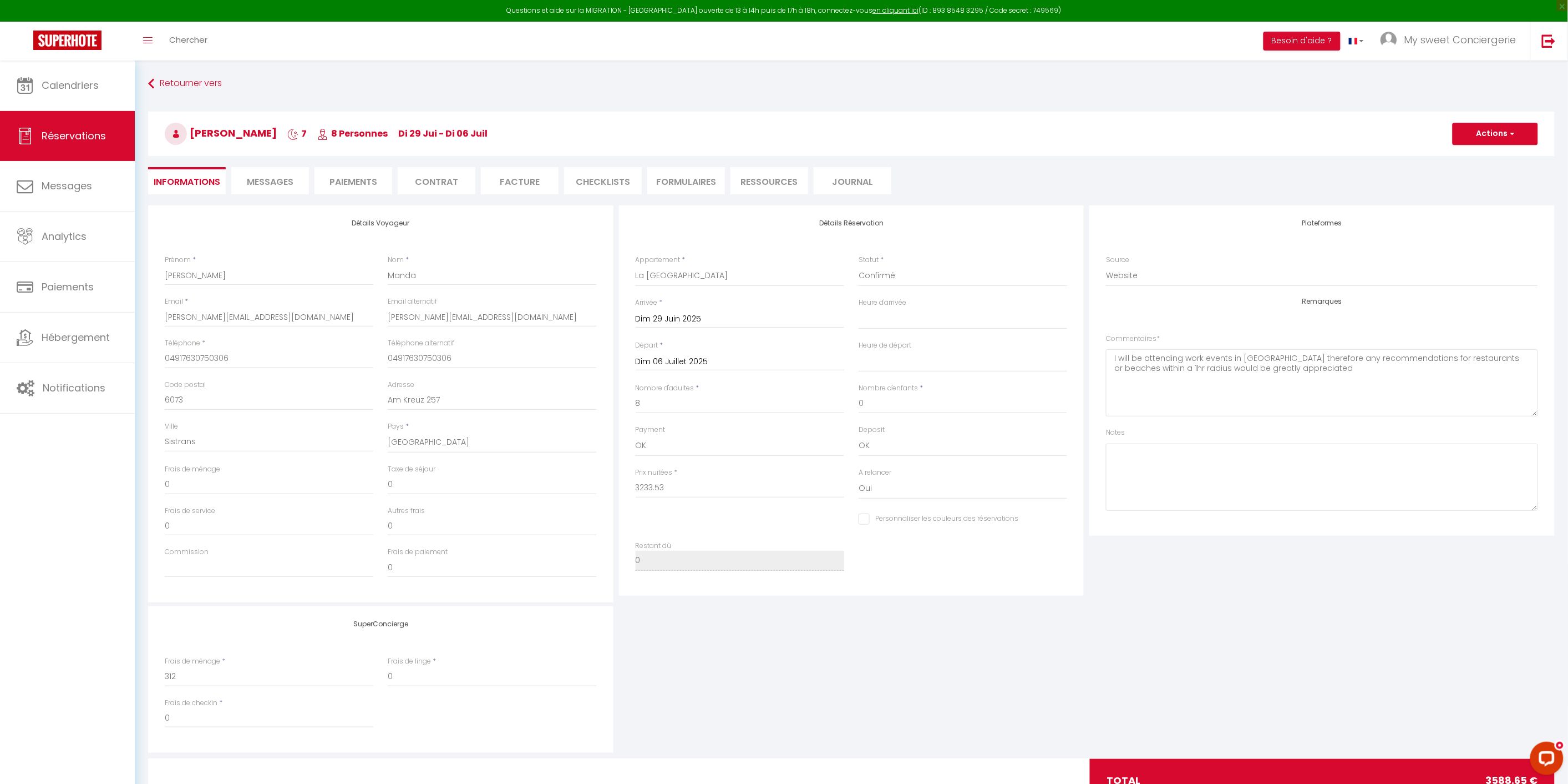
type input "312"
type input "43.12"
select select
checkbox input "false"
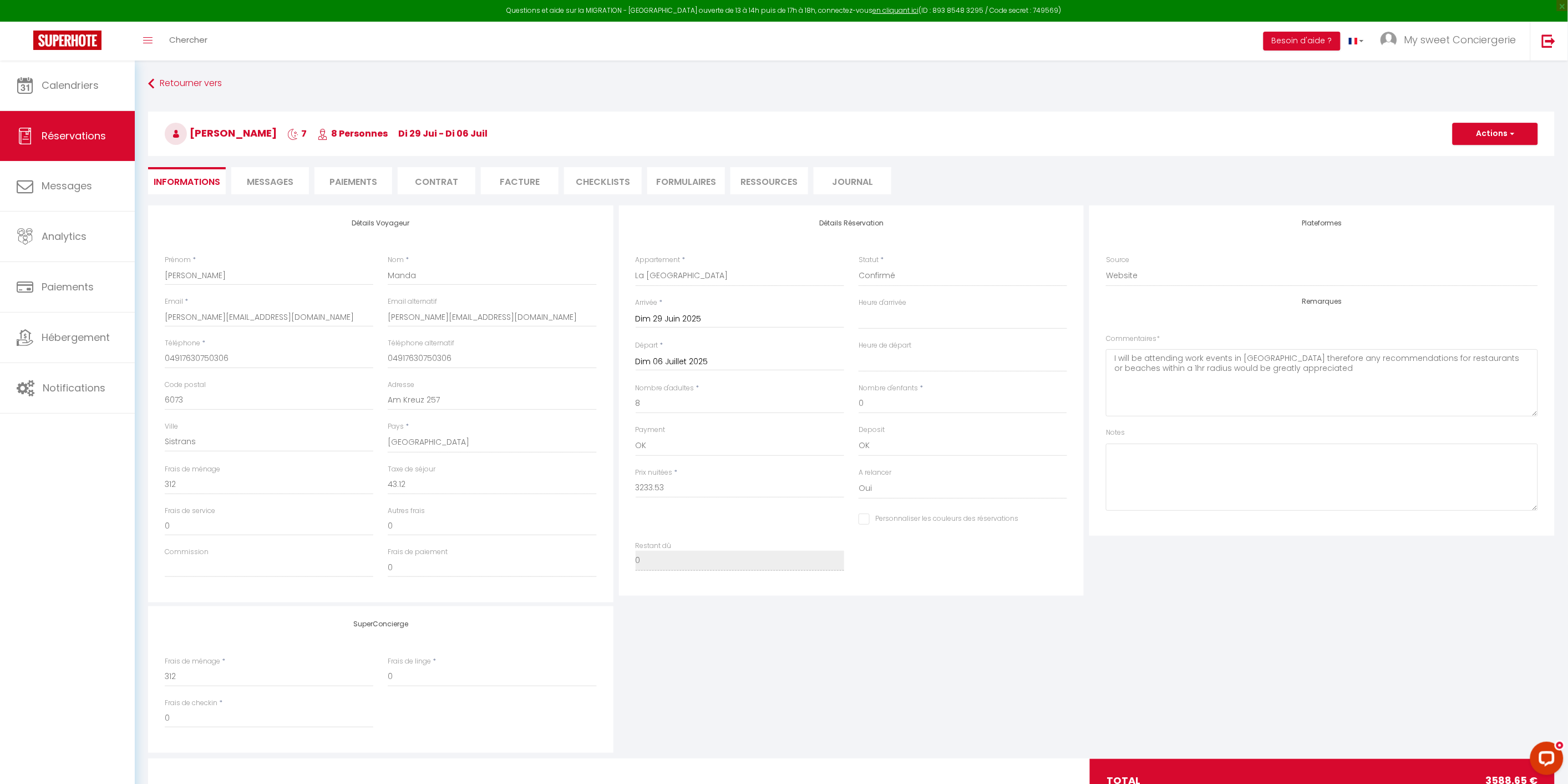
select select "17:00"
select select "11:00"
click at [1019, 642] on div "SuperConcierge Frais de ménage * 312 Frais [PERSON_NAME] * 0 Frais de checkin *…" at bounding box center [851, 679] width 1413 height 147
click at [1205, 657] on div "SuperConcierge Frais de ménage * 312 Frais [PERSON_NAME] * 0 Frais de checkin *…" at bounding box center [851, 679] width 1413 height 147
click at [1013, 640] on div "SuperConcierge Frais de ménage * 312 Frais [PERSON_NAME] * 0 Frais de checkin *…" at bounding box center [851, 679] width 1413 height 147
